Goal: Check status: Check status

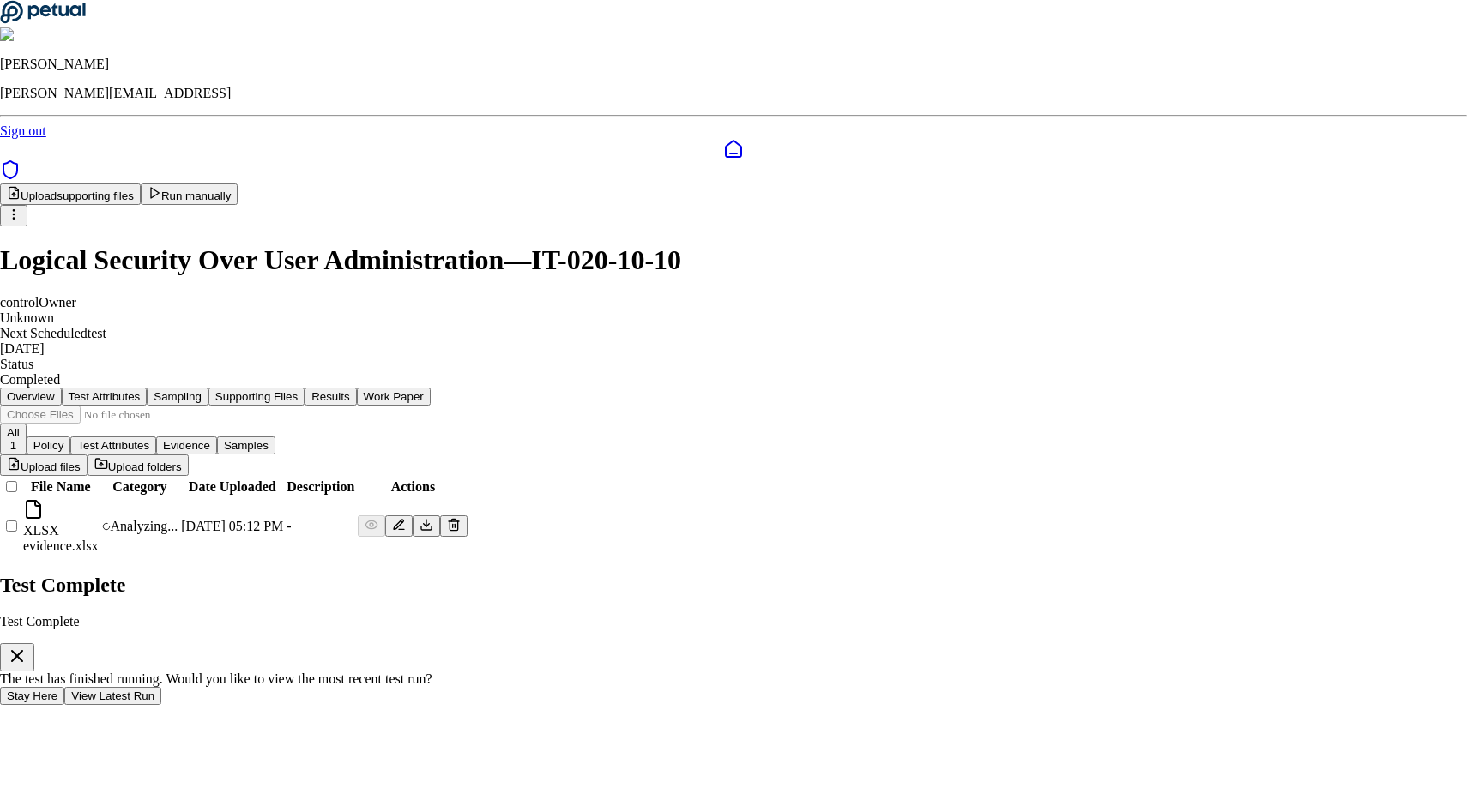
click at [710, 573] on div "Test Complete Test Complete The test has finished running. Would you like to vi…" at bounding box center [734, 639] width 1467 height 132
click at [162, 687] on button "View Latest Run" at bounding box center [113, 696] width 97 height 18
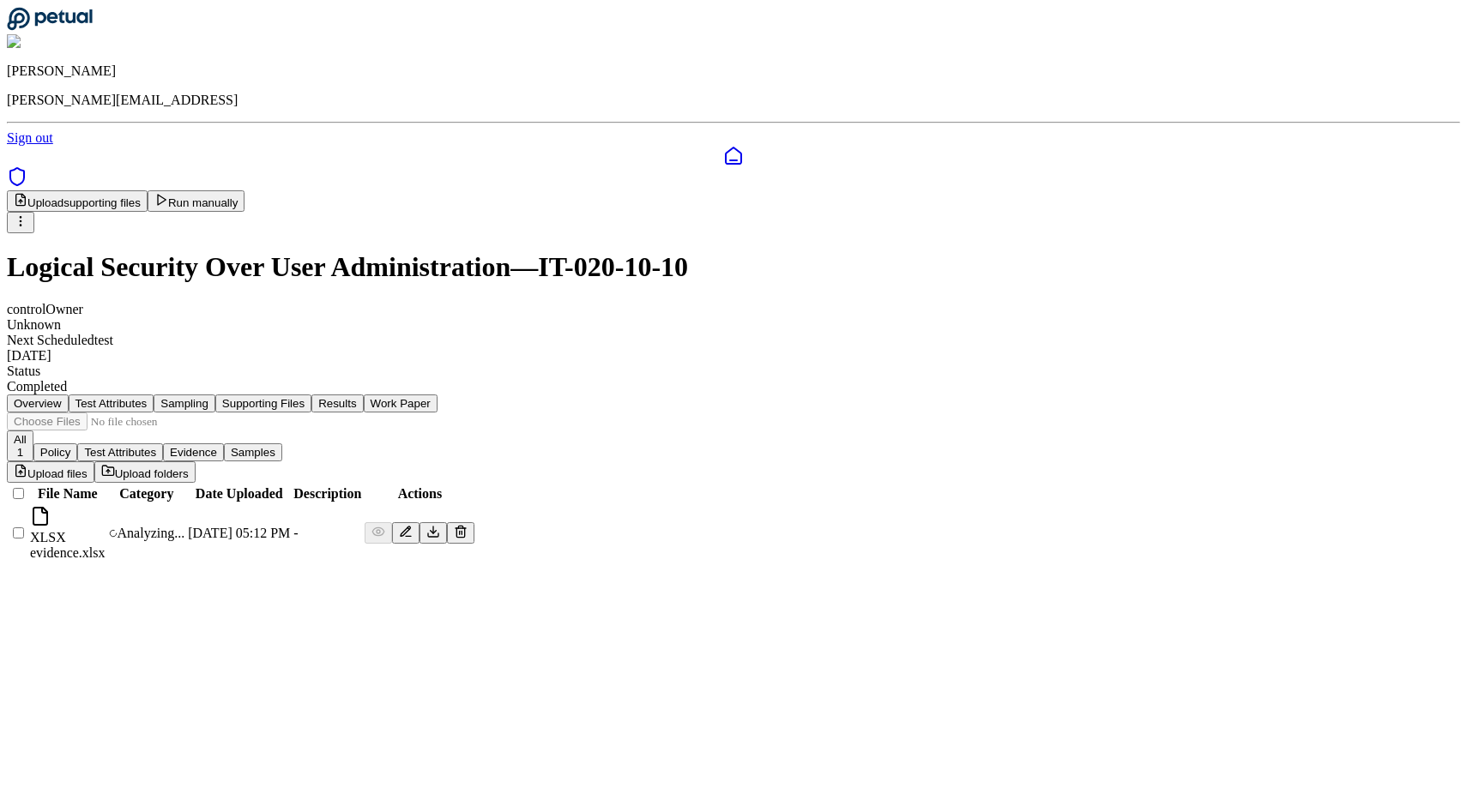
click at [363, 395] on button "Results" at bounding box center [337, 404] width 51 height 18
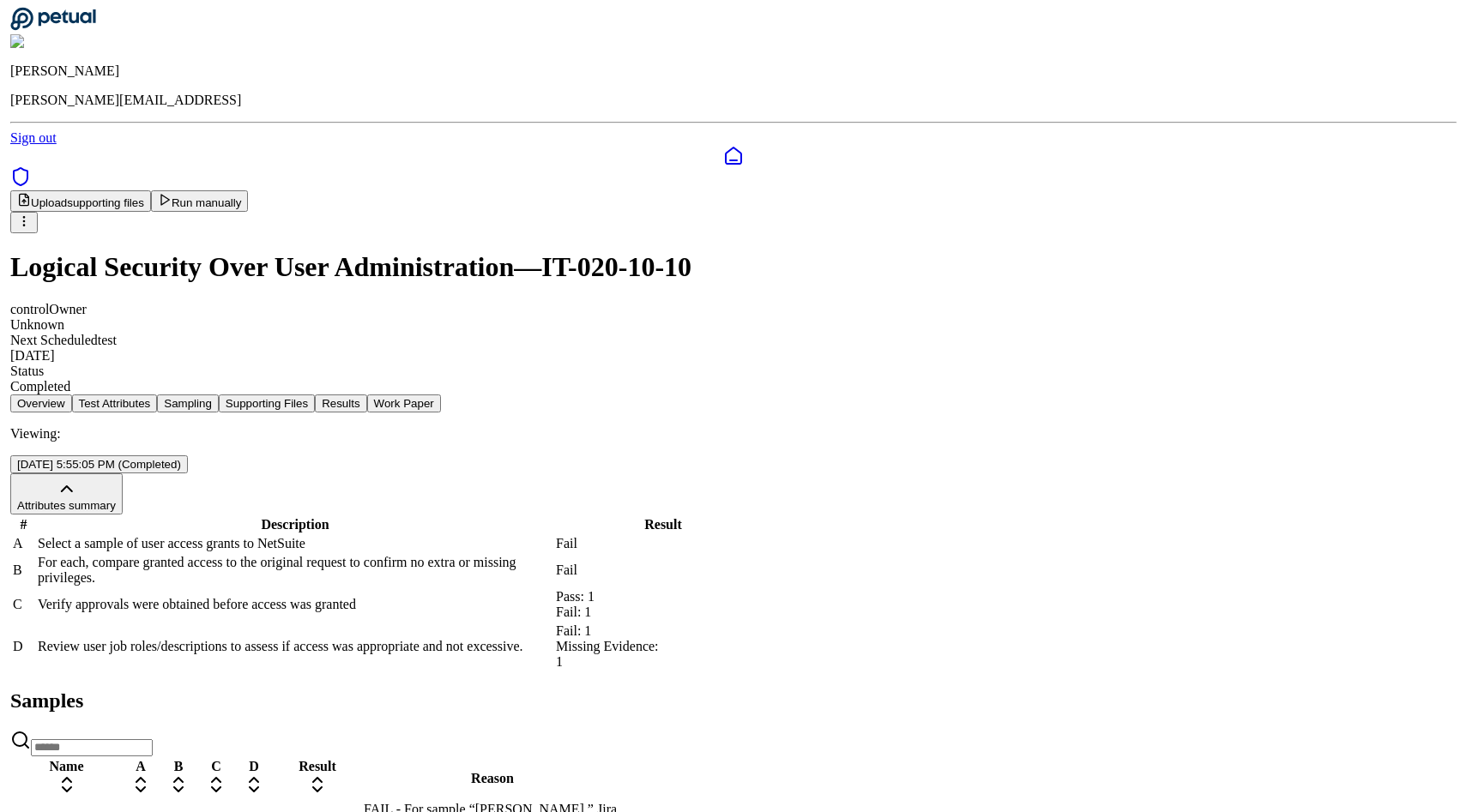
scroll to position [127, 0]
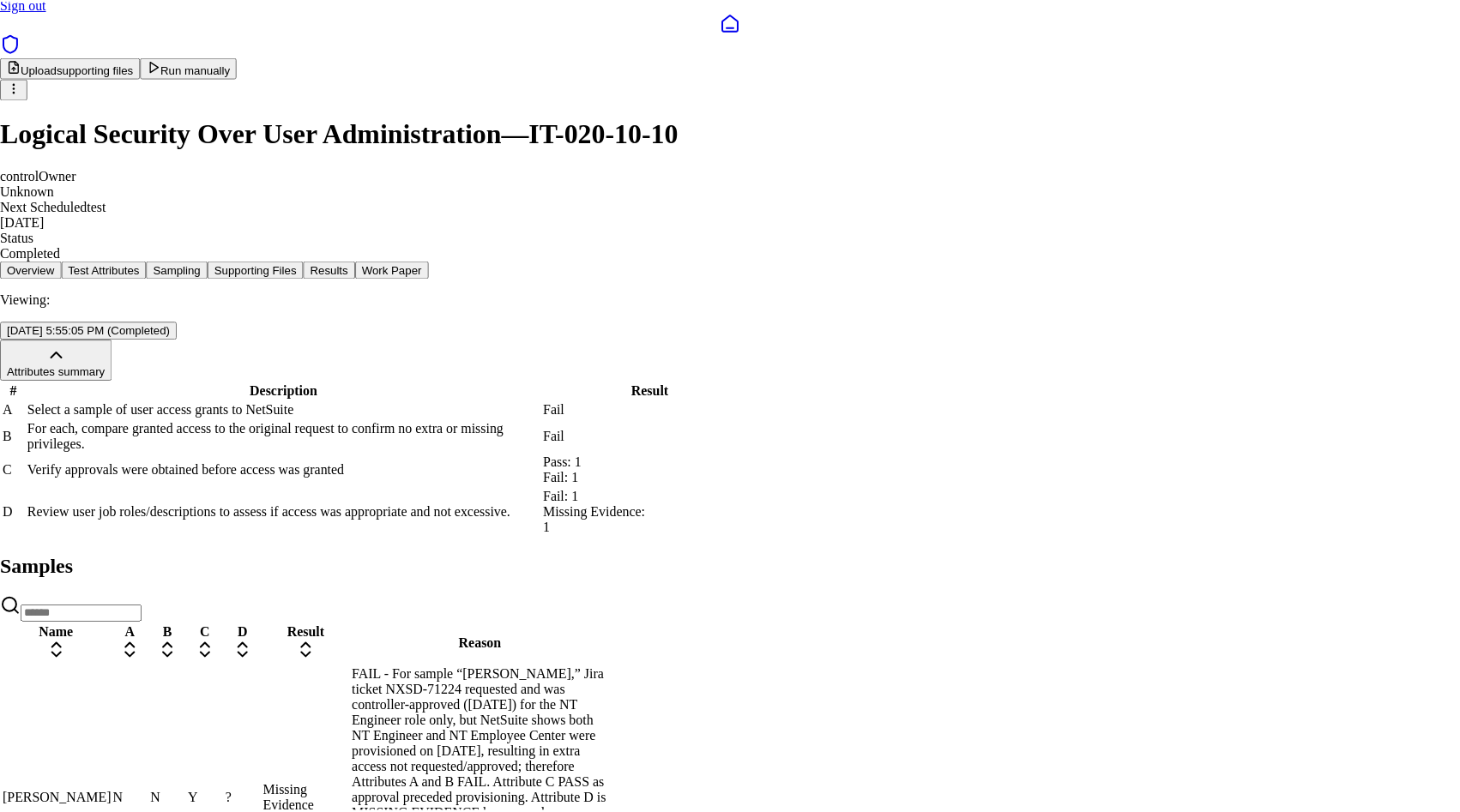
scroll to position [154, 0]
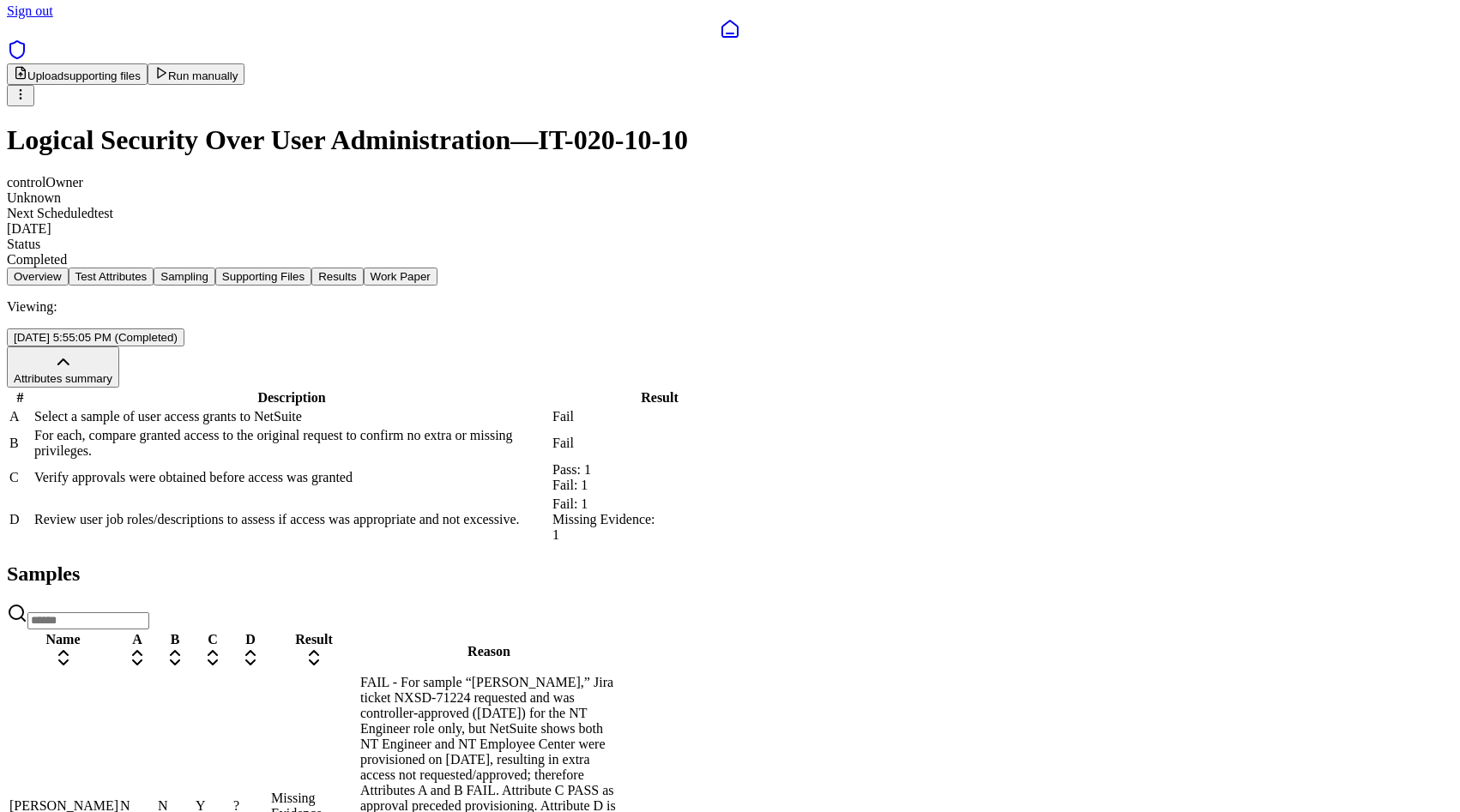
click at [645, 166] on main "Upload supporting files Run manually Logical Security Over User Administration …" at bounding box center [730, 650] width 1447 height 1173
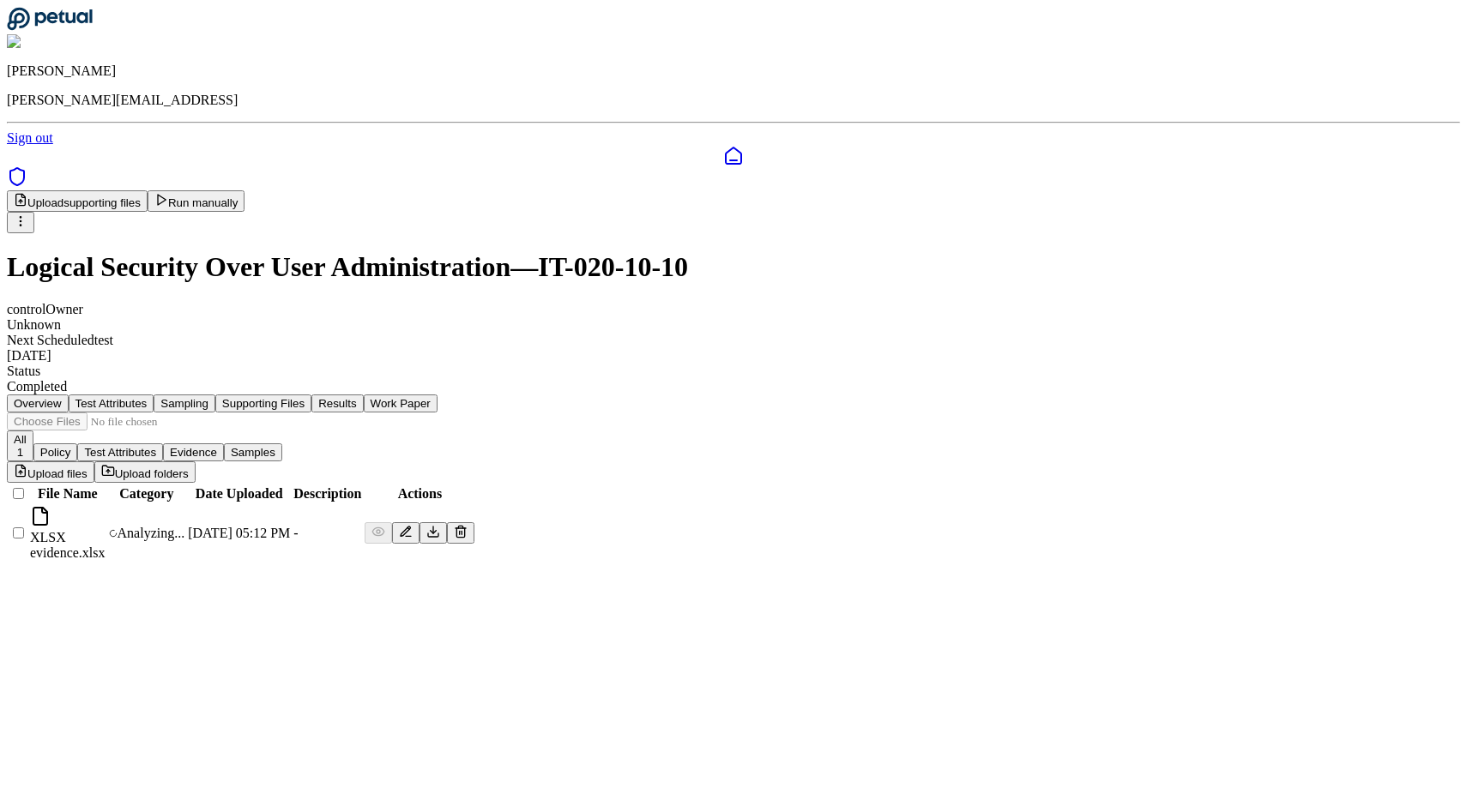
click at [363, 395] on button "Results" at bounding box center [337, 404] width 51 height 18
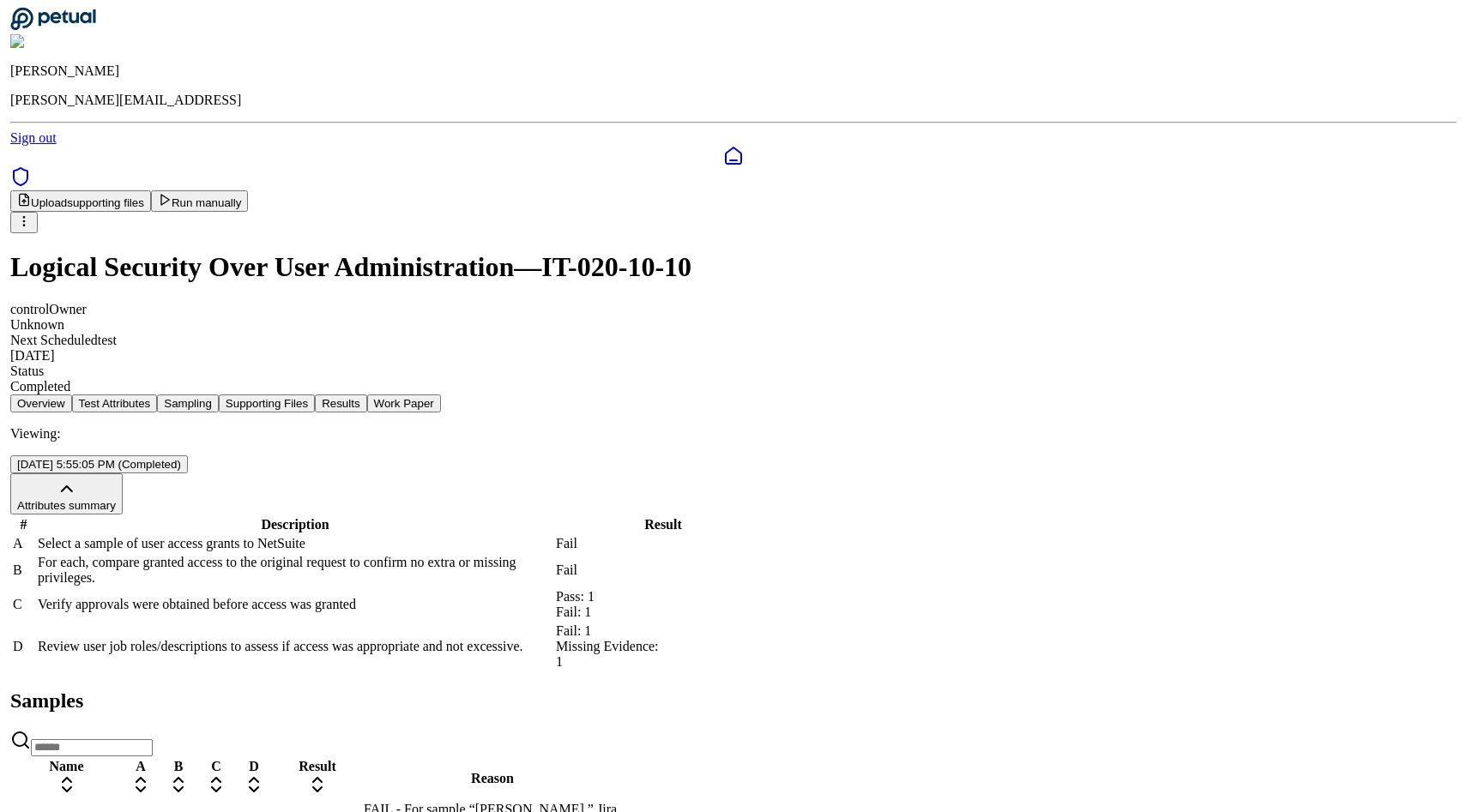
scroll to position [127, 0]
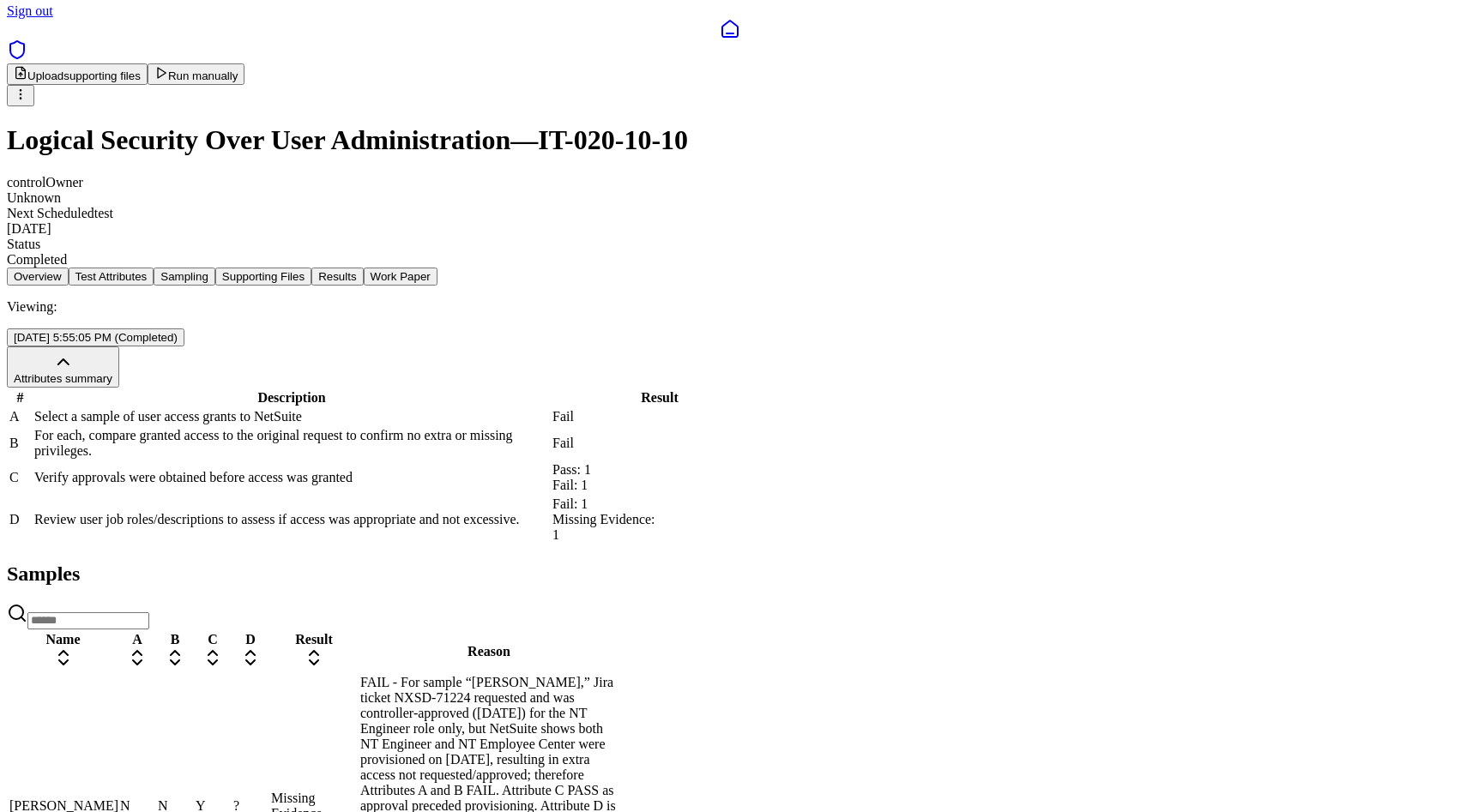
click at [193, 680] on td "N" at bounding box center [175, 806] width 36 height 264
